Goal: Check status: Check status

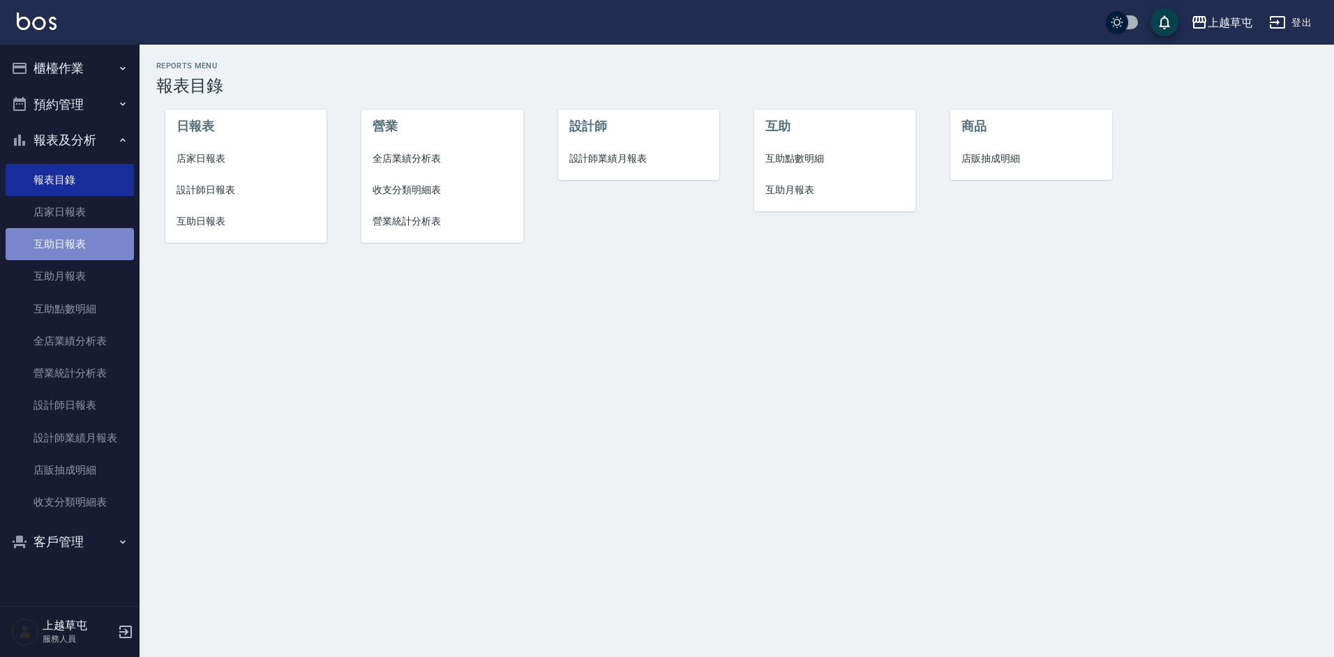
click at [82, 250] on link "互助日報表" at bounding box center [70, 244] width 128 height 32
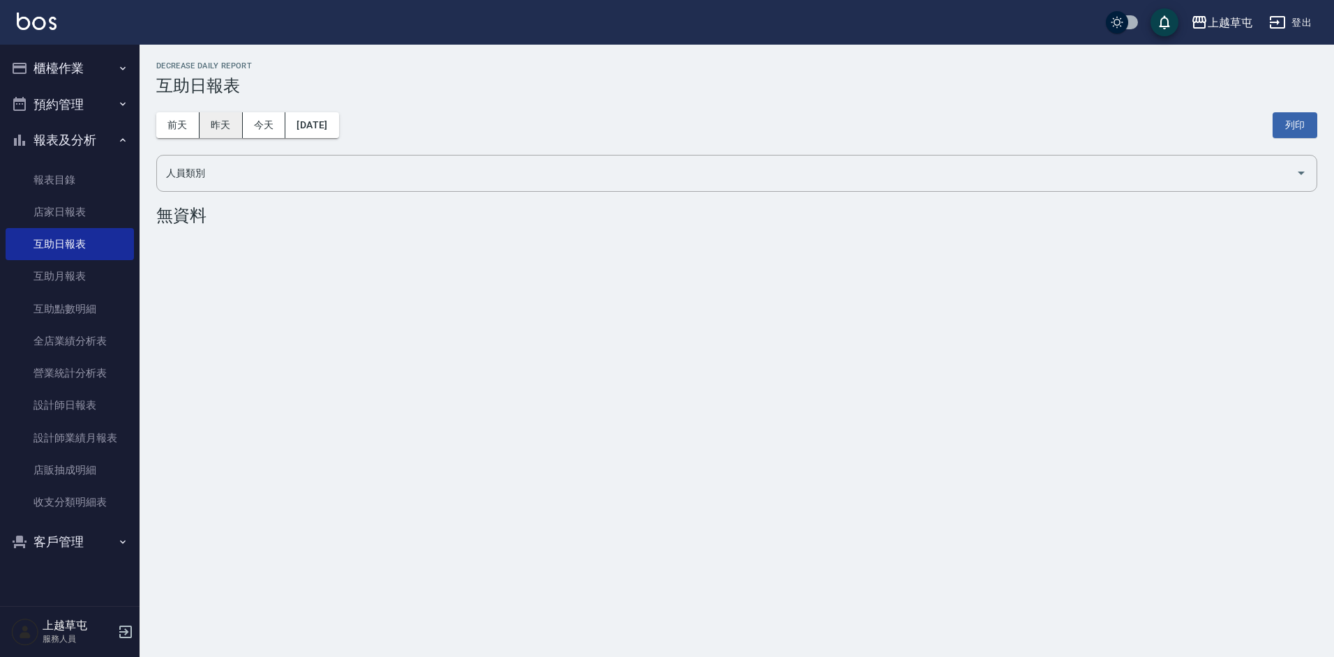
click at [223, 135] on button "昨天" at bounding box center [221, 125] width 43 height 26
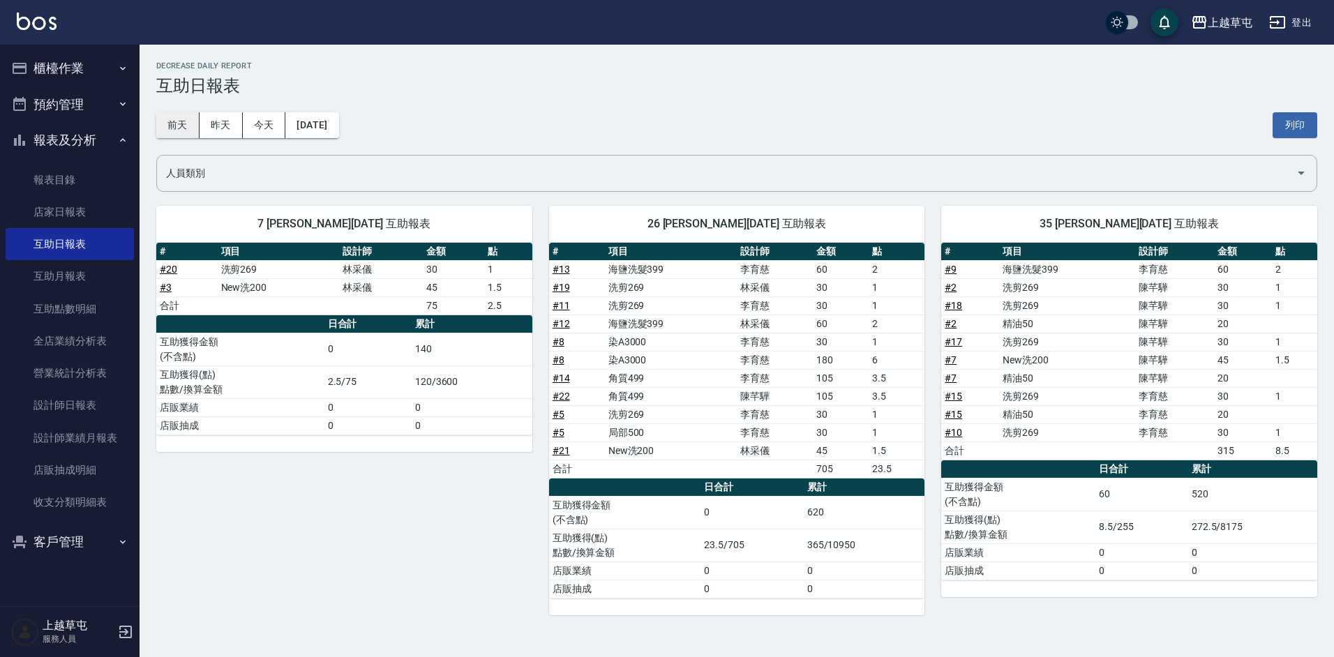
click at [186, 126] on button "前天" at bounding box center [177, 125] width 43 height 26
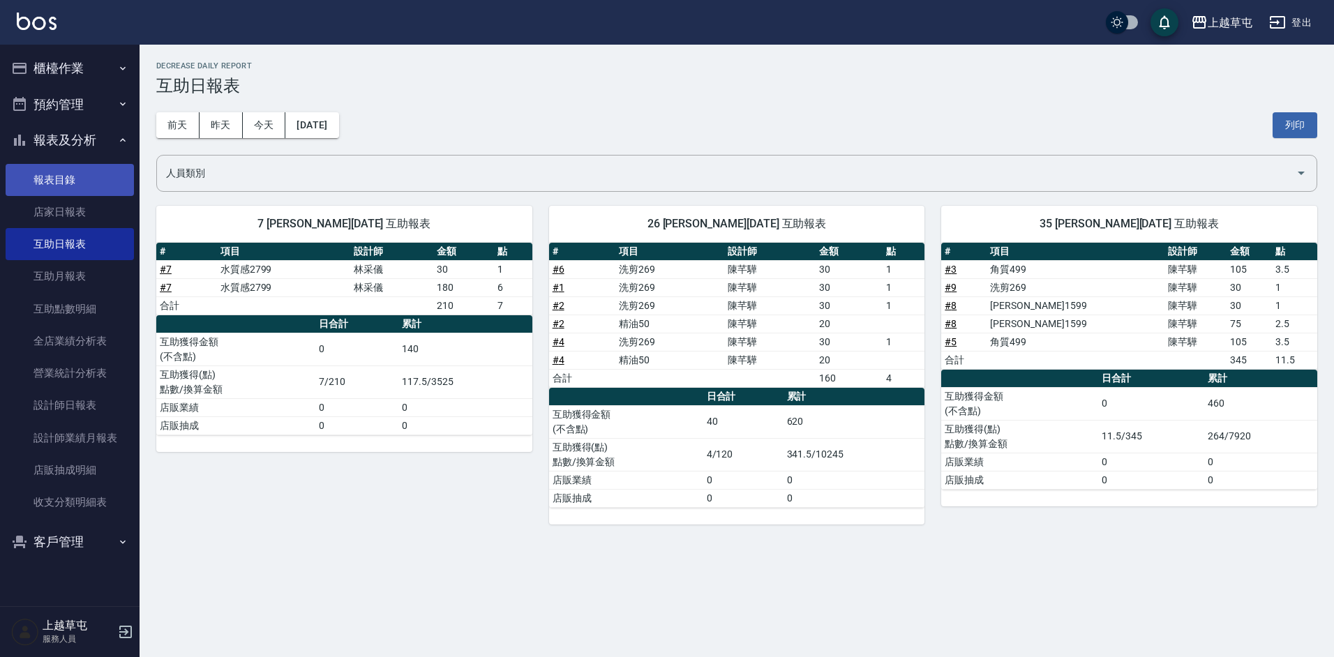
click at [82, 185] on link "報表目錄" at bounding box center [70, 180] width 128 height 32
